Goal: Task Accomplishment & Management: Manage account settings

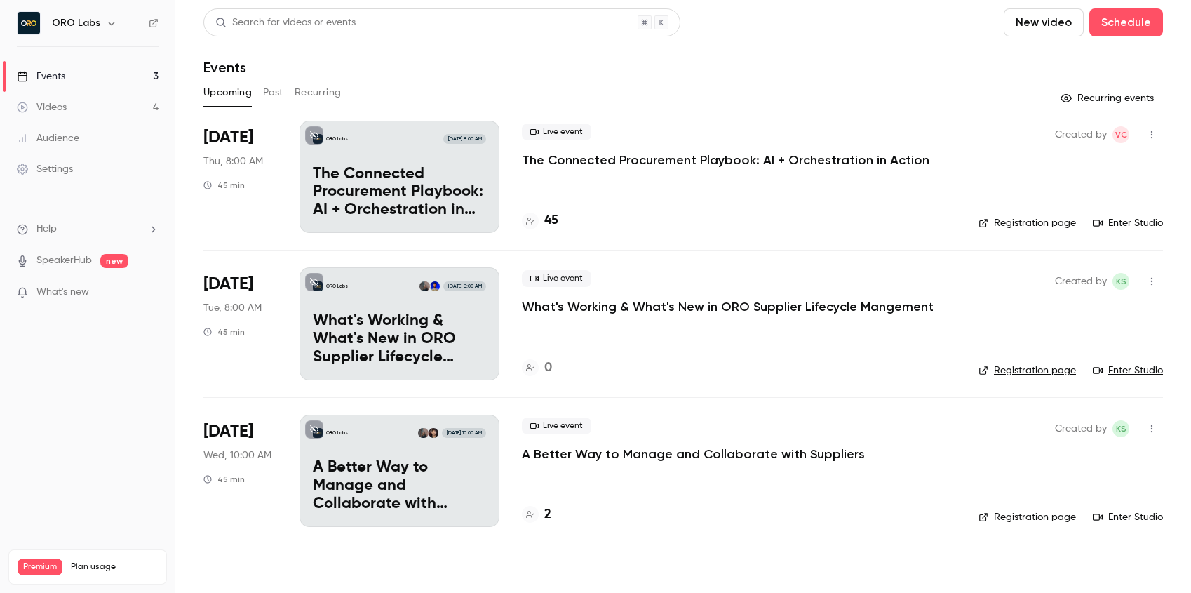
click at [682, 154] on p "The Connected Procurement Playbook: AI + Orchestration in Action" at bounding box center [725, 159] width 407 height 17
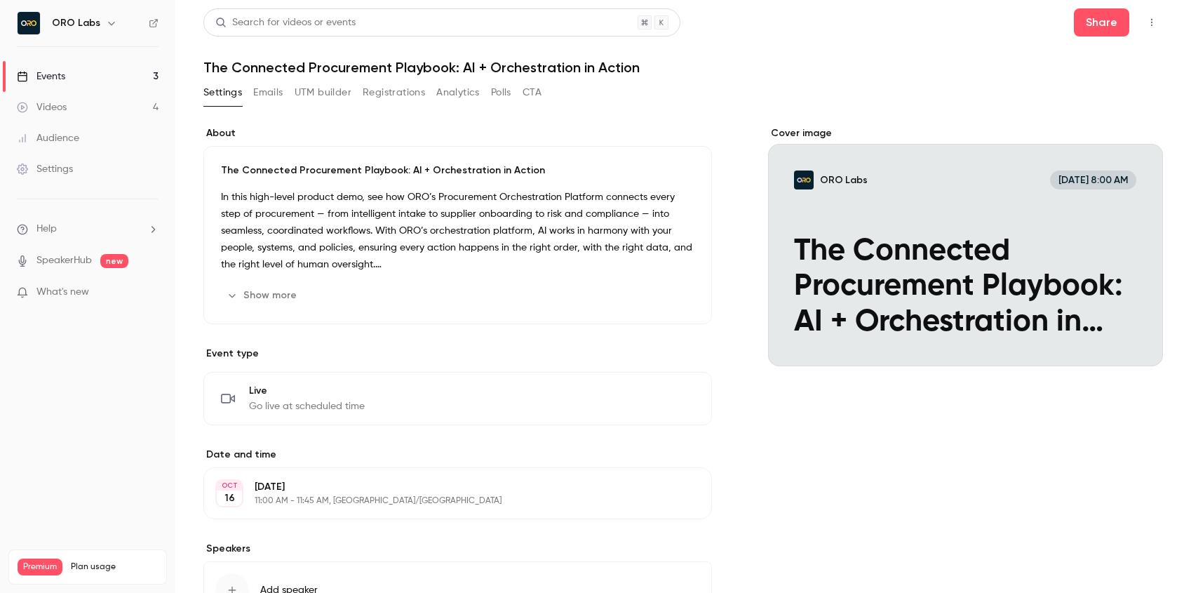
click at [395, 97] on button "Registrations" at bounding box center [394, 92] width 62 height 22
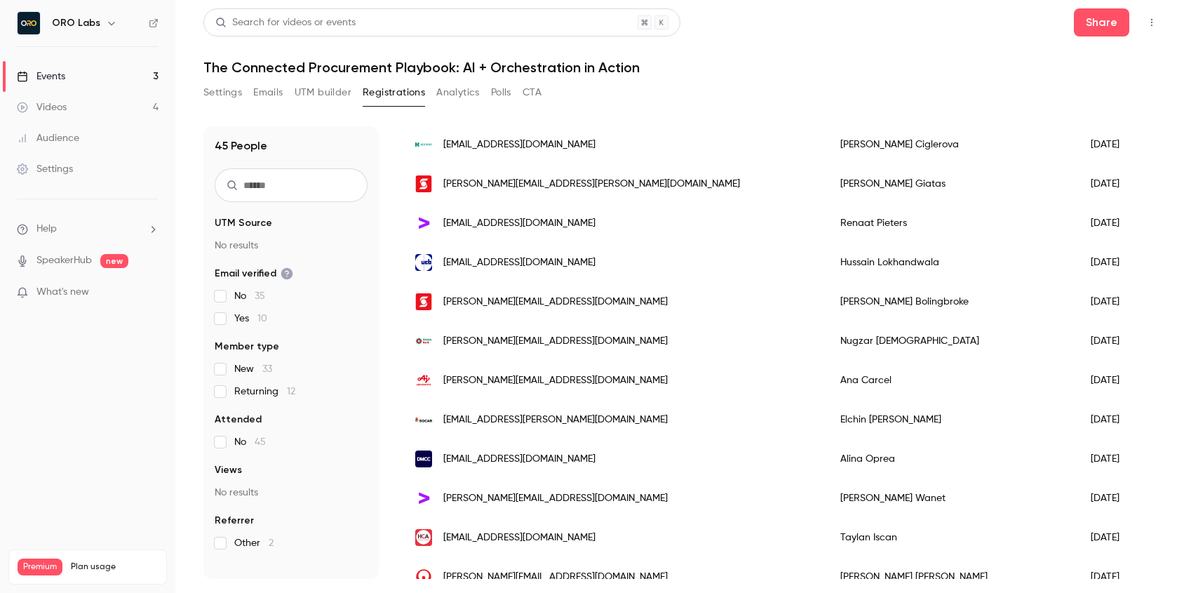
scroll to position [233, 0]
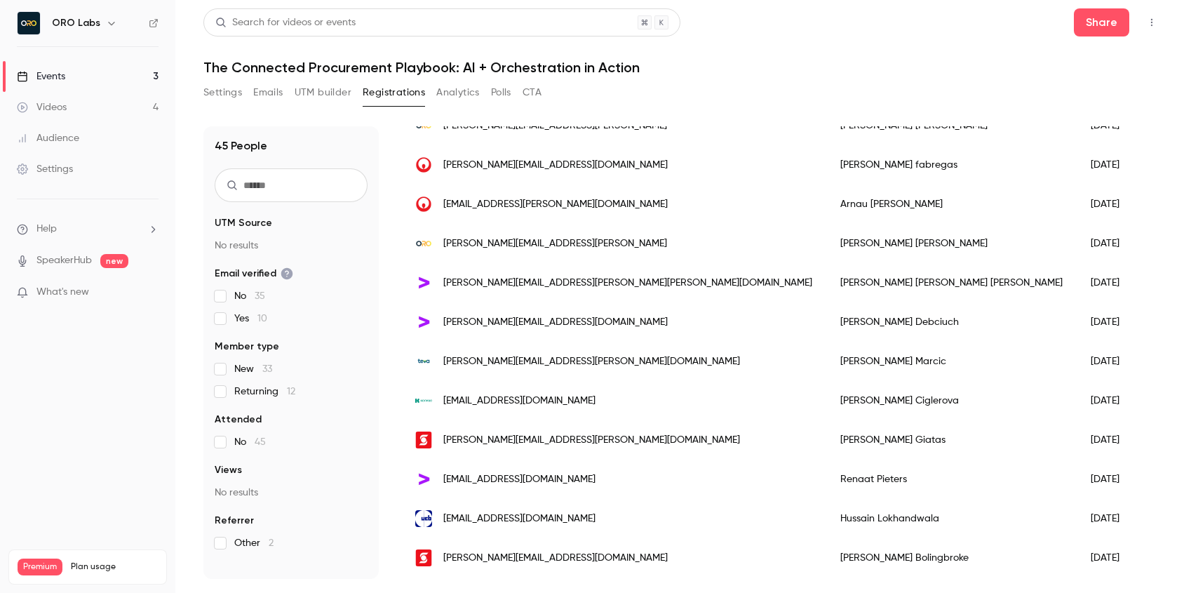
click at [1013, 59] on h1 "The Connected Procurement Playbook: AI + Orchestration in Action" at bounding box center [682, 67] width 959 height 17
